Goal: Use online tool/utility: Utilize a website feature to perform a specific function

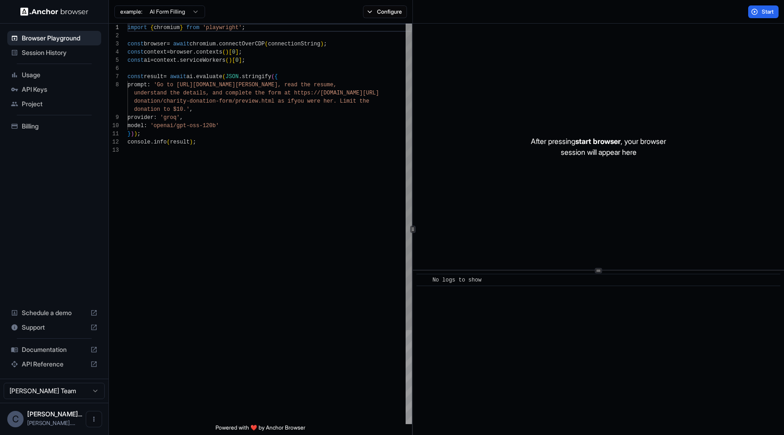
scroll to position [57, 0]
click at [751, 8] on button "Start" at bounding box center [763, 11] width 30 height 13
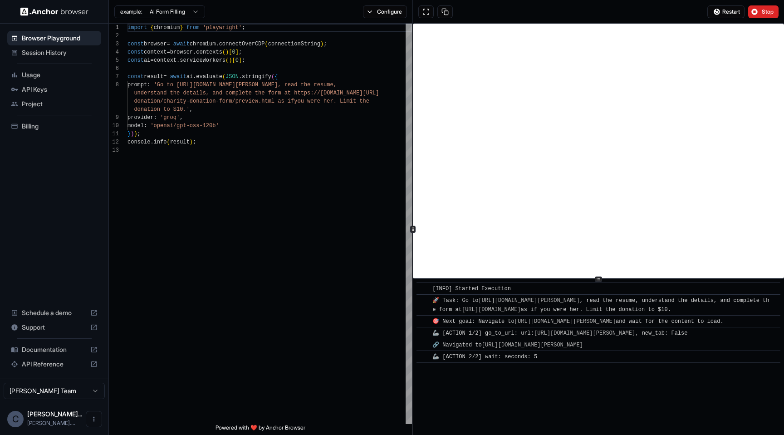
click at [590, 279] on div at bounding box center [598, 279] width 371 height 0
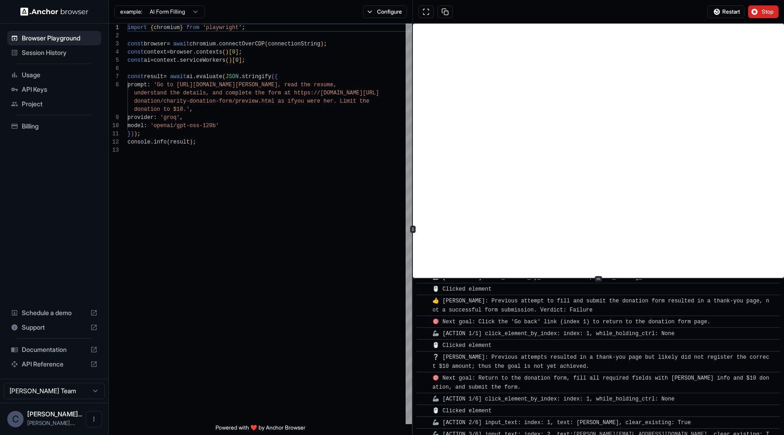
scroll to position [645, 0]
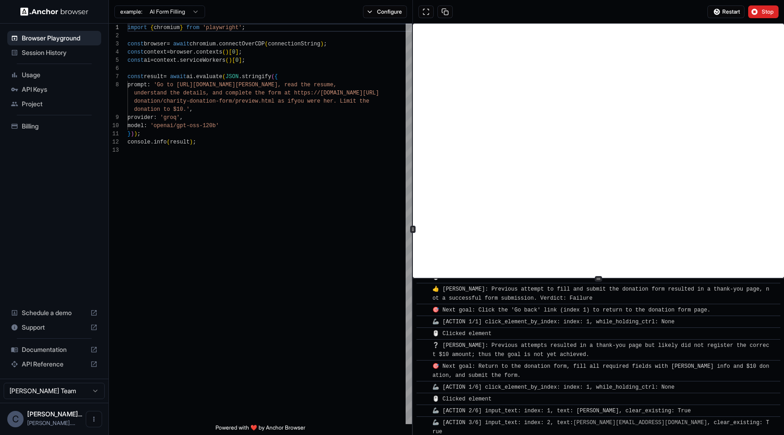
click at [21, 50] on div "Session History" at bounding box center [54, 52] width 94 height 15
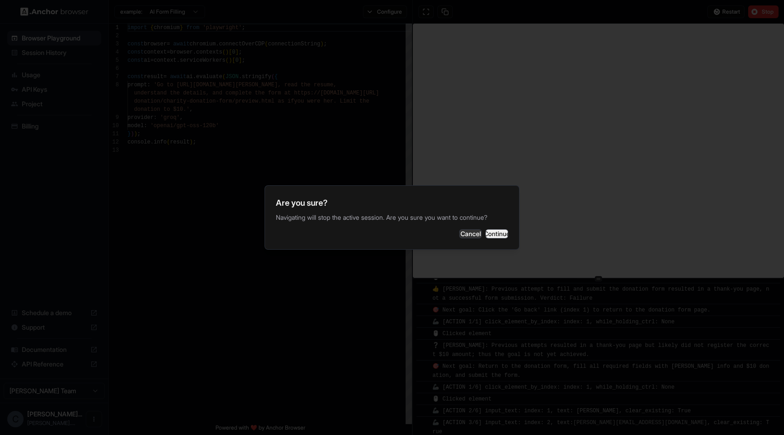
scroll to position [657, 0]
click at [495, 236] on button "Continue" at bounding box center [496, 233] width 23 height 9
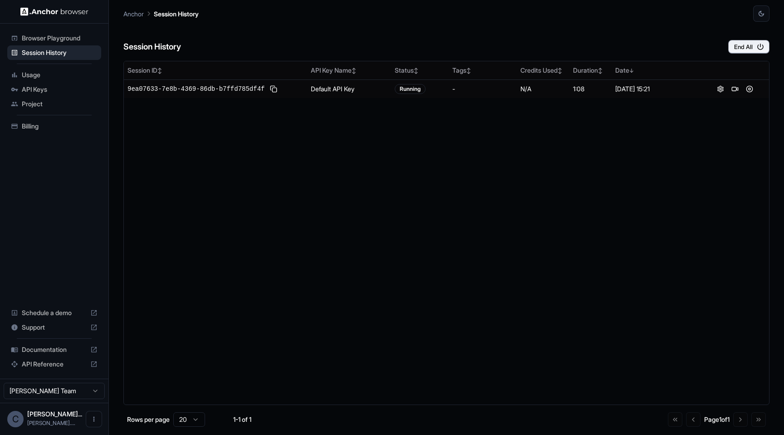
click at [54, 39] on span "Browser Playground" at bounding box center [60, 38] width 76 height 9
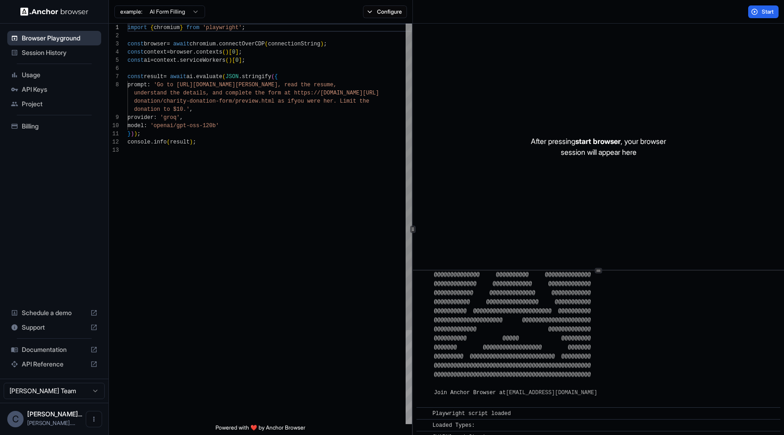
scroll to position [126, 0]
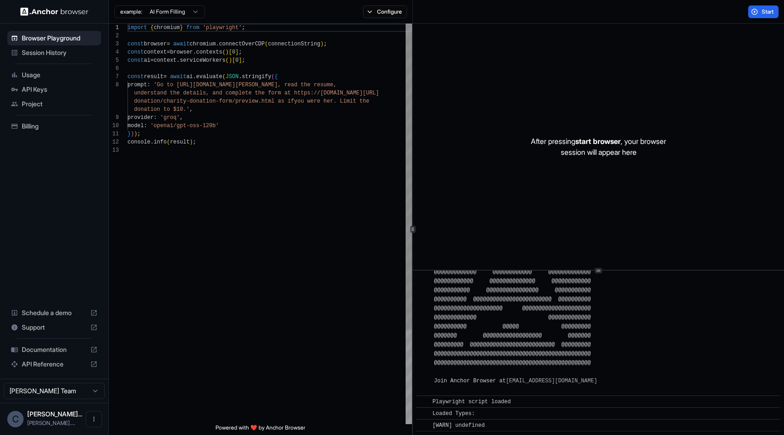
type textarea "**********"
click at [170, 141] on div "import { chromium } from 'playwright' ; const browser = await chromium . connec…" at bounding box center [269, 285] width 284 height 523
click at [224, 145] on div "import { chromium } from 'playwright' ; const browser = await chromium . connec…" at bounding box center [269, 285] width 284 height 523
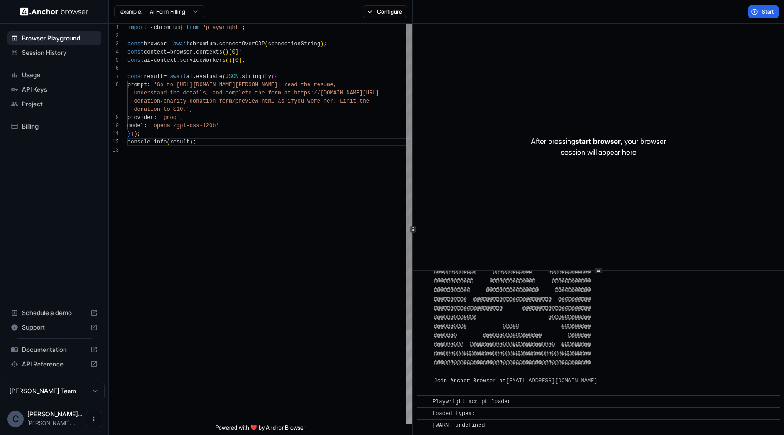
click at [263, 235] on div "console . info ( result ) ; } ) ) ; model : 'openai/gpt-oss-120b' donation to $…" at bounding box center [269, 285] width 284 height 523
click at [91, 417] on icon "Open menu" at bounding box center [93, 418] width 7 height 7
click at [57, 402] on div at bounding box center [392, 217] width 784 height 435
click at [63, 397] on html "Browser Playground Session History Usage API Keys Project Billing Schedule a de…" at bounding box center [392, 217] width 784 height 435
click at [67, 386] on html "Browser Playground Session History Usage API Keys Project Billing Schedule a de…" at bounding box center [392, 217] width 784 height 435
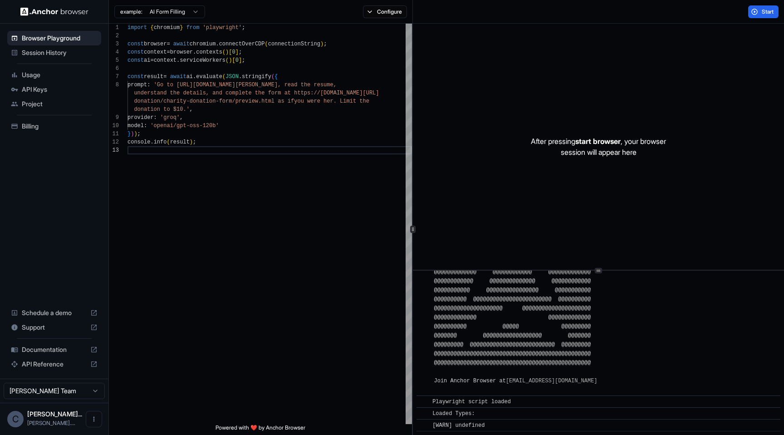
click at [55, 418] on div "Chris Schlaep... chris@chorrie...." at bounding box center [54, 418] width 55 height 17
click at [21, 422] on div "C" at bounding box center [15, 419] width 16 height 16
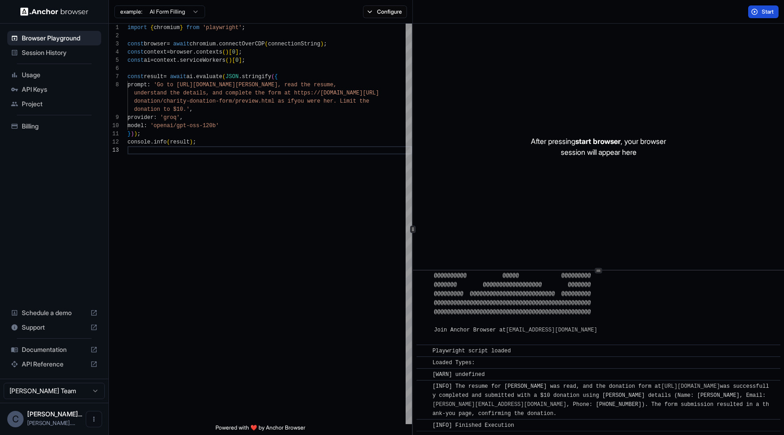
click at [762, 5] on button "Start" at bounding box center [763, 11] width 30 height 13
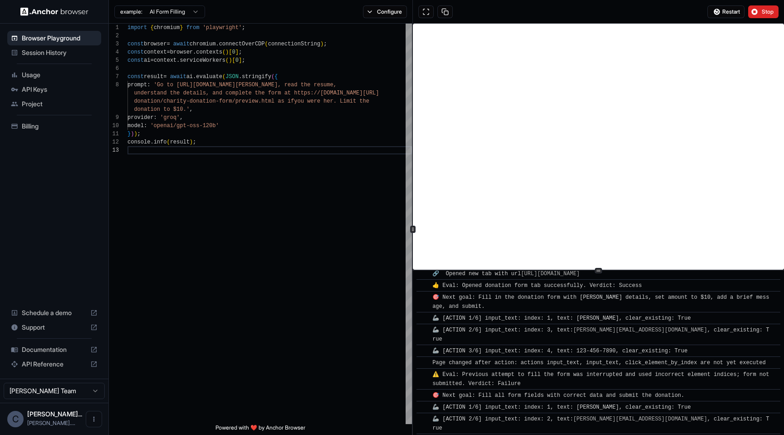
scroll to position [542, 0]
